Goal: Information Seeking & Learning: Learn about a topic

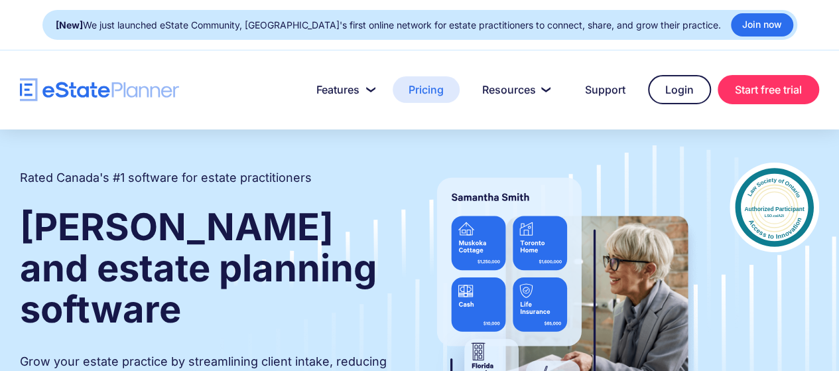
click at [432, 86] on link "Pricing" at bounding box center [425, 89] width 67 height 27
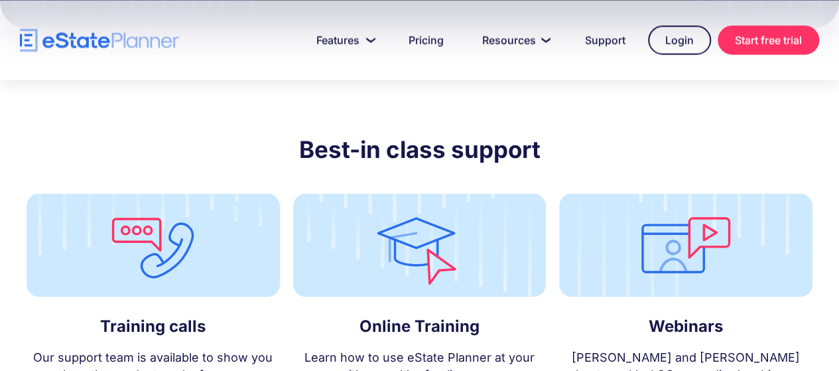
scroll to position [3646, 0]
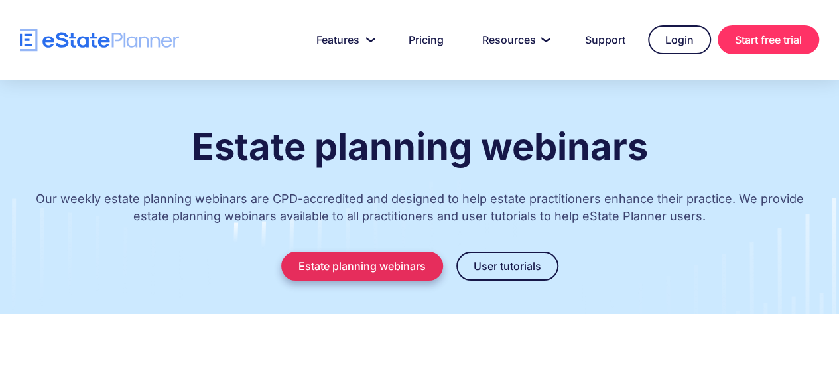
click at [381, 272] on link "Estate planning webinars" at bounding box center [362, 265] width 162 height 29
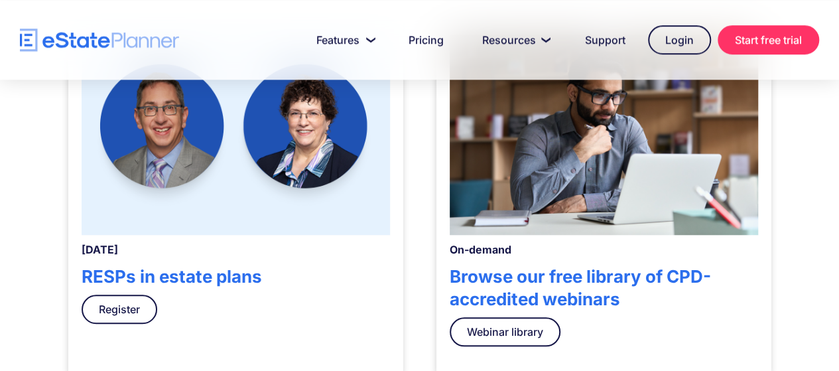
scroll to position [446, 0]
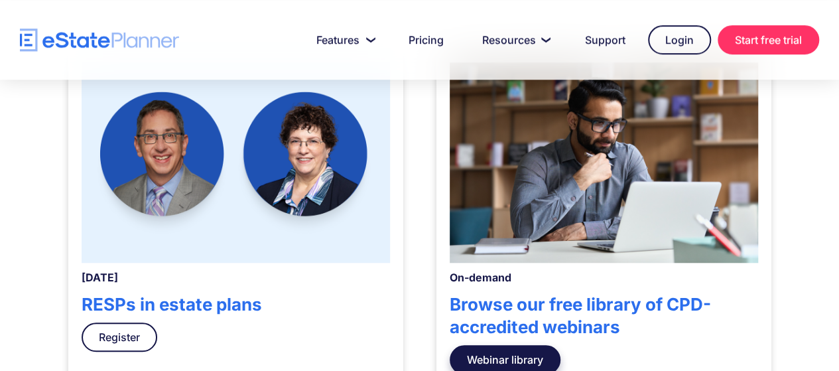
click at [495, 360] on link "Webinar library" at bounding box center [504, 359] width 111 height 29
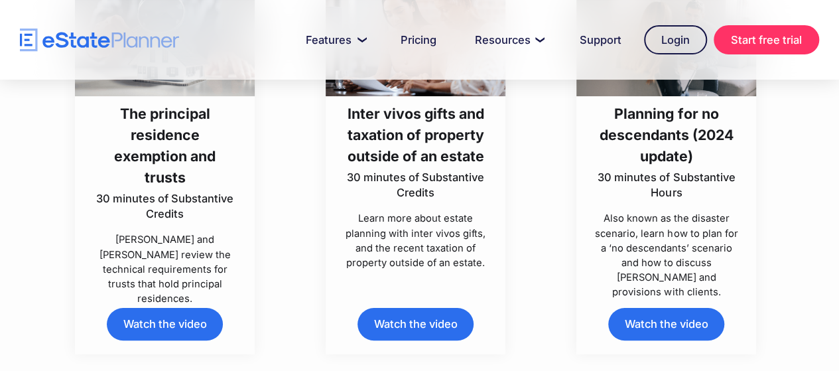
scroll to position [2519, 0]
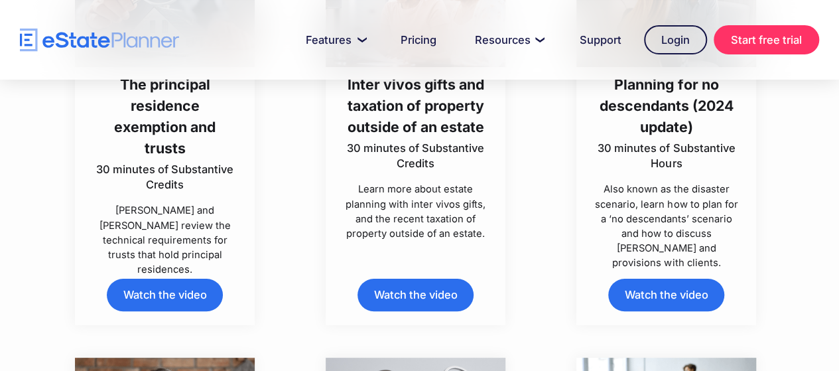
click at [664, 137] on h3 "Planning for no descendants (2024 update)" at bounding box center [665, 106] width 145 height 64
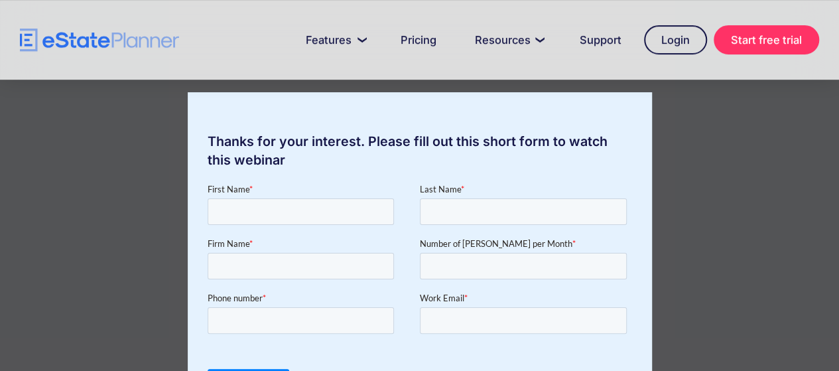
scroll to position [265, 0]
click at [750, 148] on div "Thanks for your interest. Please fill out this short form to watch this webinar" at bounding box center [419, 185] width 839 height 371
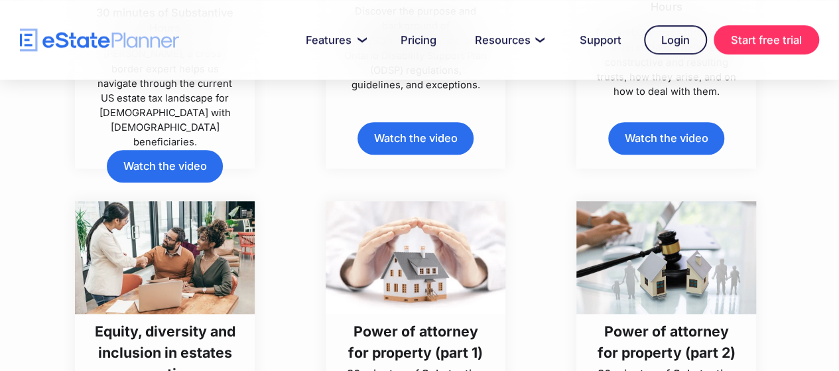
scroll to position [5496, 0]
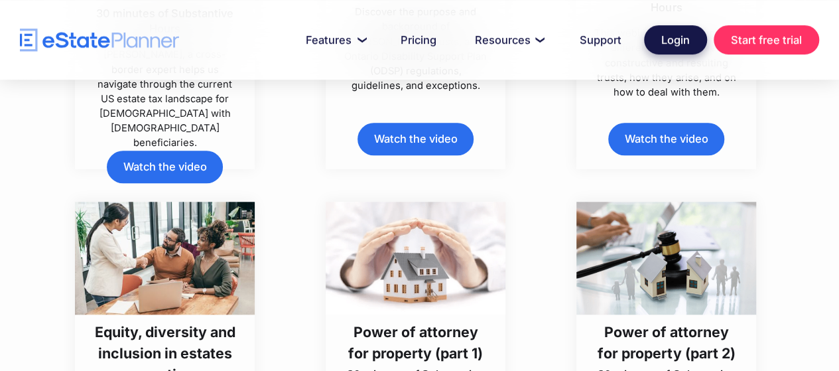
click at [666, 48] on link "Login" at bounding box center [675, 39] width 63 height 29
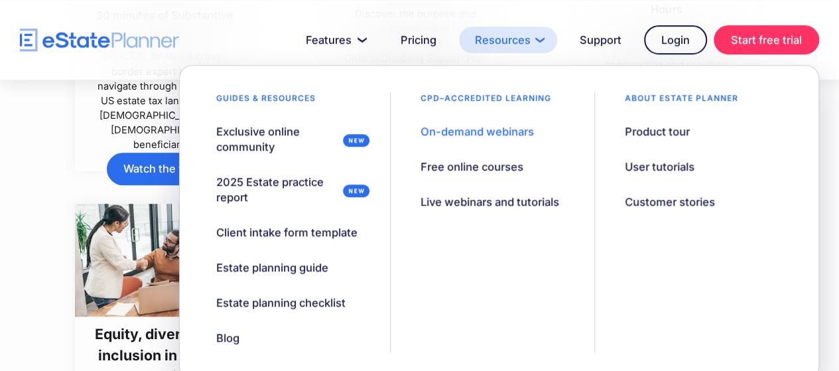
click at [516, 44] on link "Resources" at bounding box center [508, 40] width 98 height 27
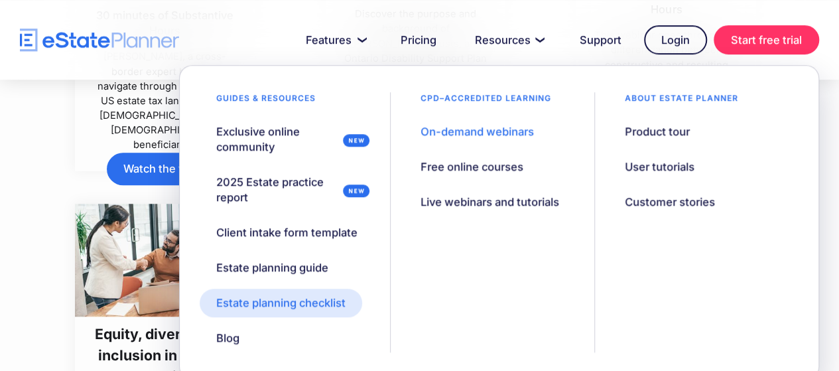
click at [304, 307] on div "Estate planning checklist" at bounding box center [280, 302] width 129 height 15
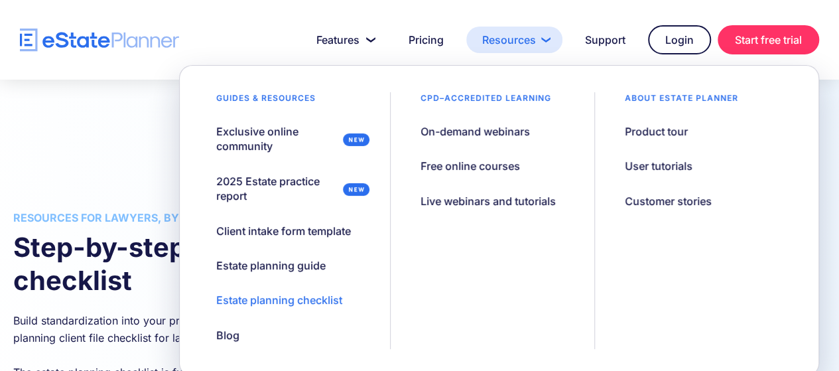
click at [501, 46] on link "Resources" at bounding box center [514, 40] width 96 height 27
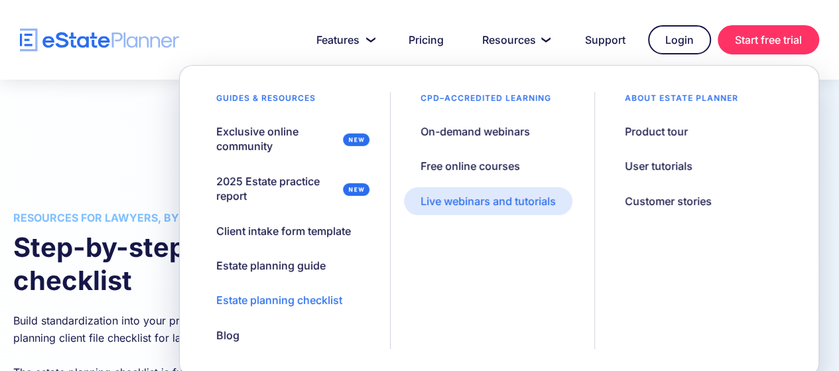
click at [483, 206] on div "Live webinars and tutorials" at bounding box center [487, 201] width 135 height 15
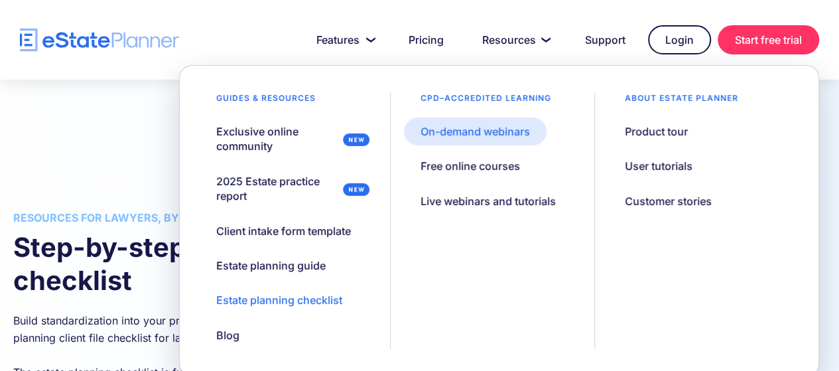
click at [487, 137] on div "On-demand webinars" at bounding box center [474, 131] width 109 height 15
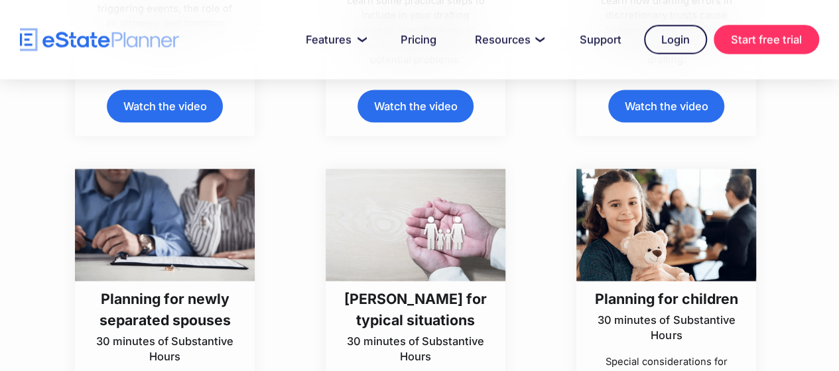
scroll to position [6364, 0]
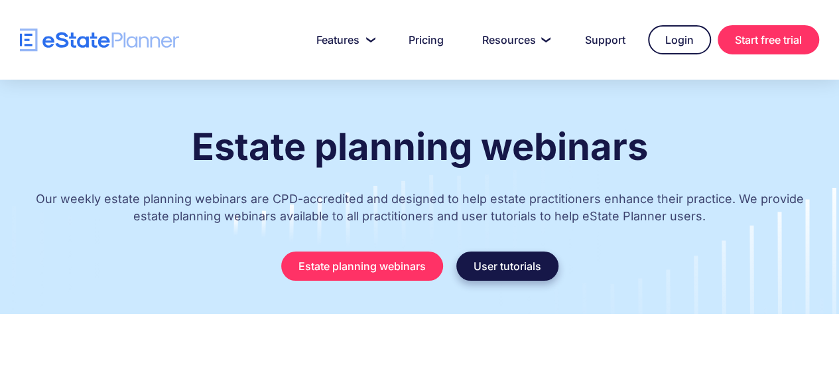
click at [501, 270] on link "User tutorials" at bounding box center [507, 265] width 102 height 29
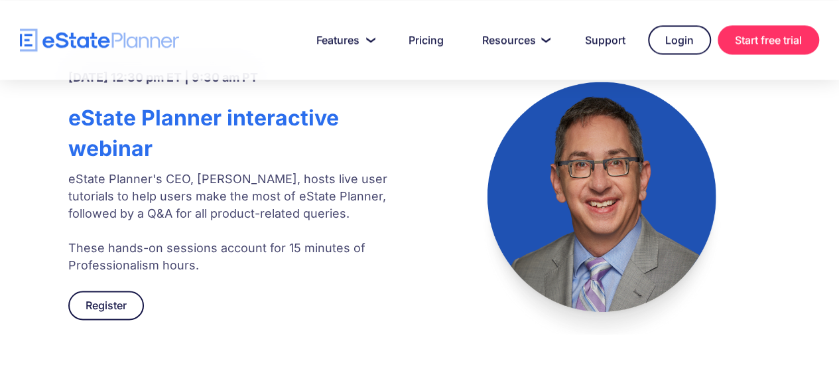
scroll to position [896, 0]
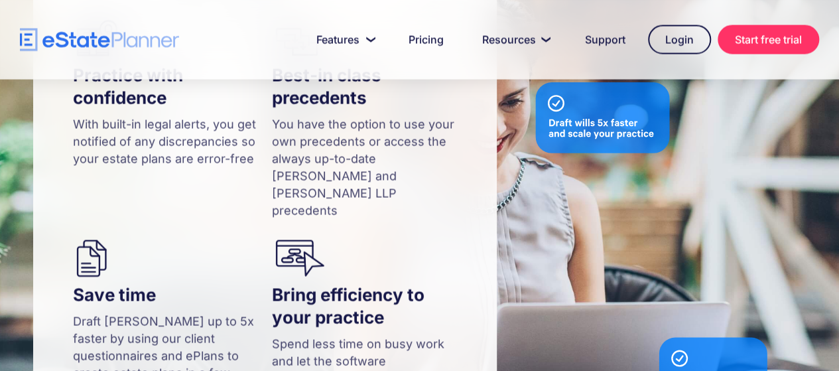
scroll to position [1392, 0]
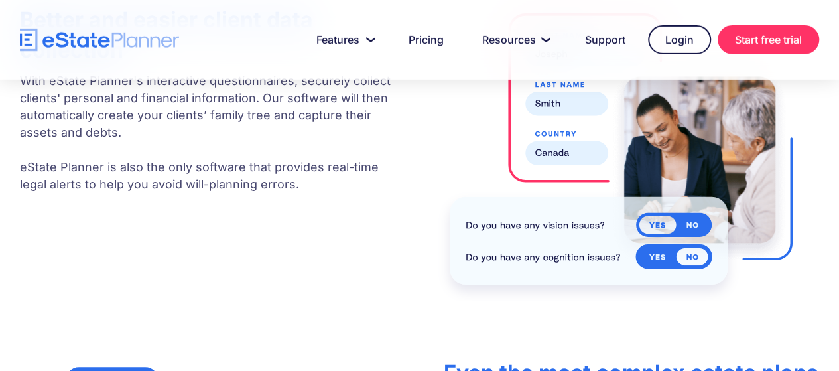
scroll to position [2121, 0]
